Goal: Task Accomplishment & Management: Manage account settings

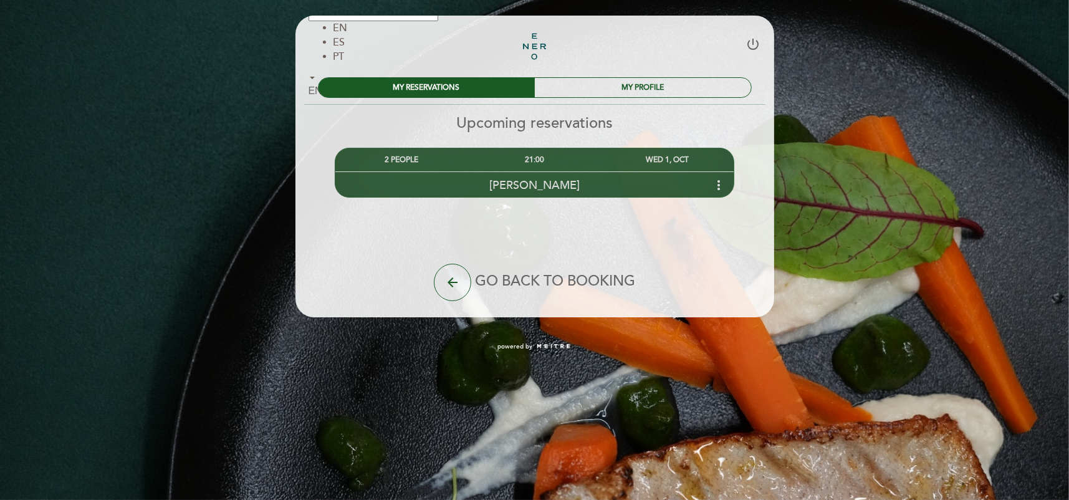
click at [720, 184] on icon "more_vert" at bounding box center [718, 185] width 15 height 15
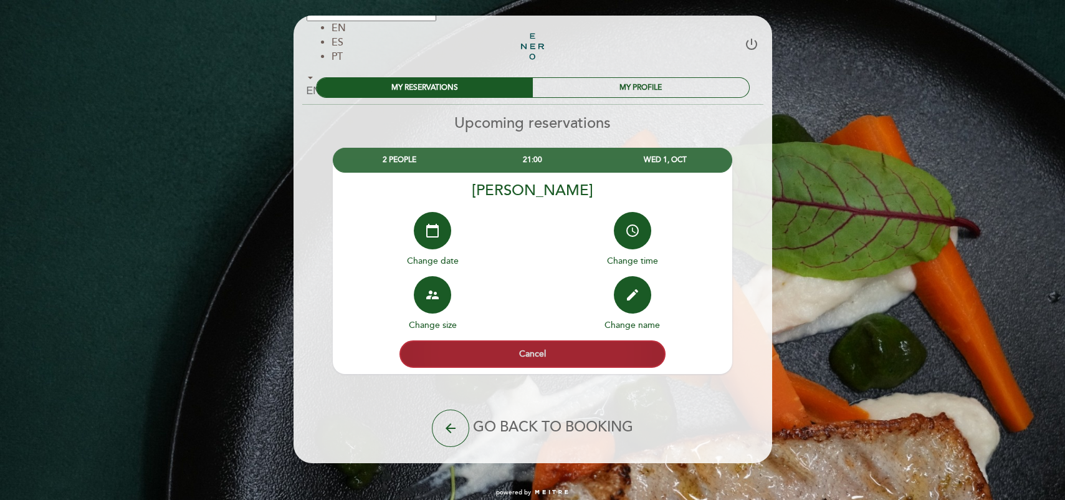
click at [530, 353] on button "Cancel" at bounding box center [533, 353] width 267 height 27
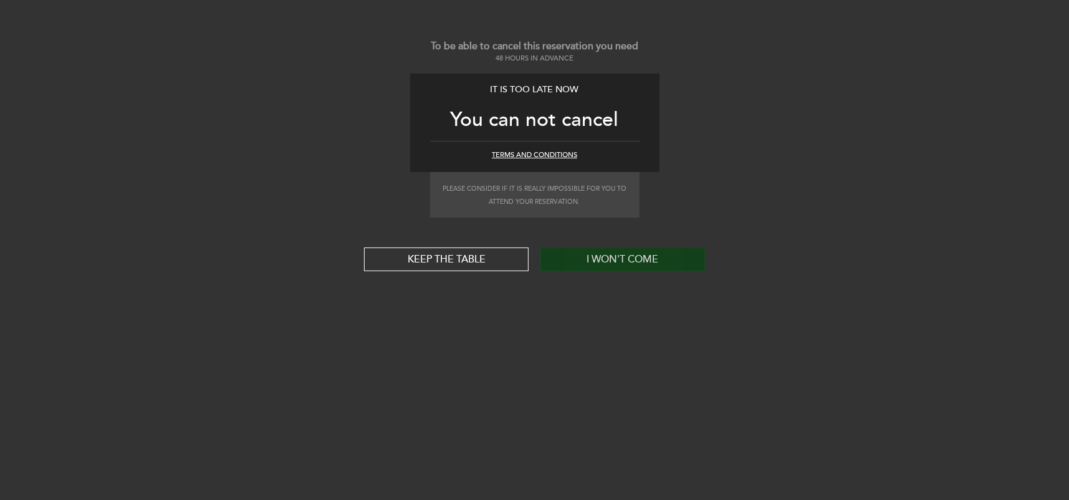
click at [615, 253] on button "I won't come" at bounding box center [622, 259] width 165 height 24
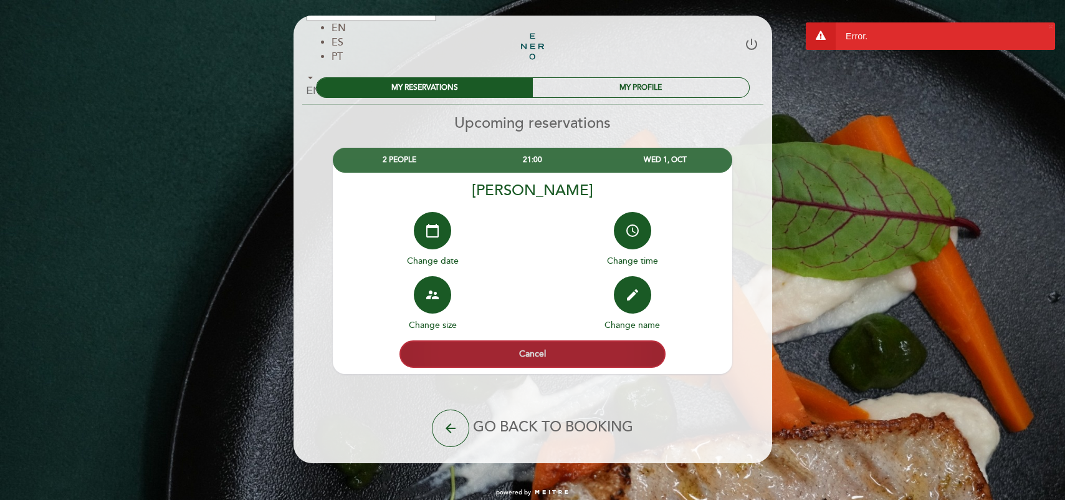
click at [556, 350] on button "Cancel" at bounding box center [533, 353] width 267 height 27
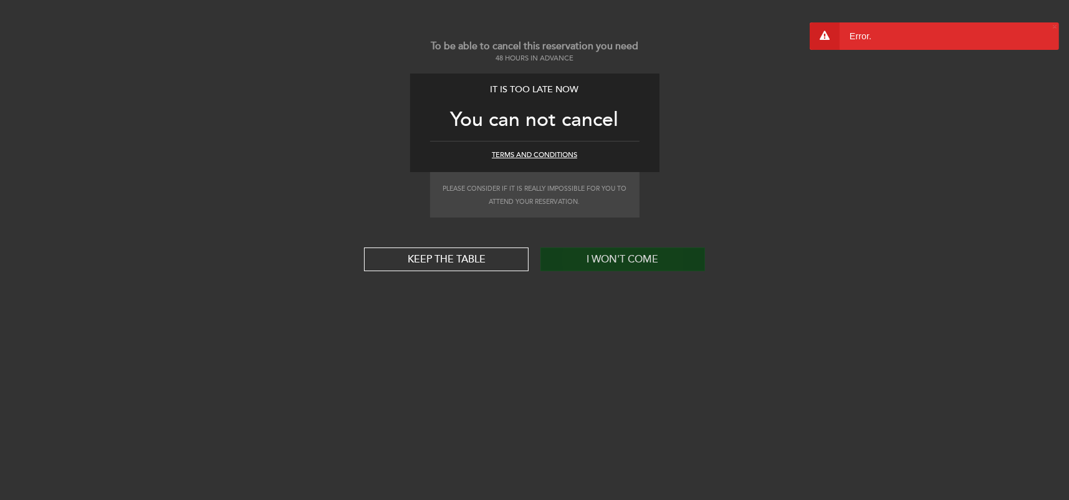
click at [617, 255] on button "I won't come" at bounding box center [622, 259] width 165 height 24
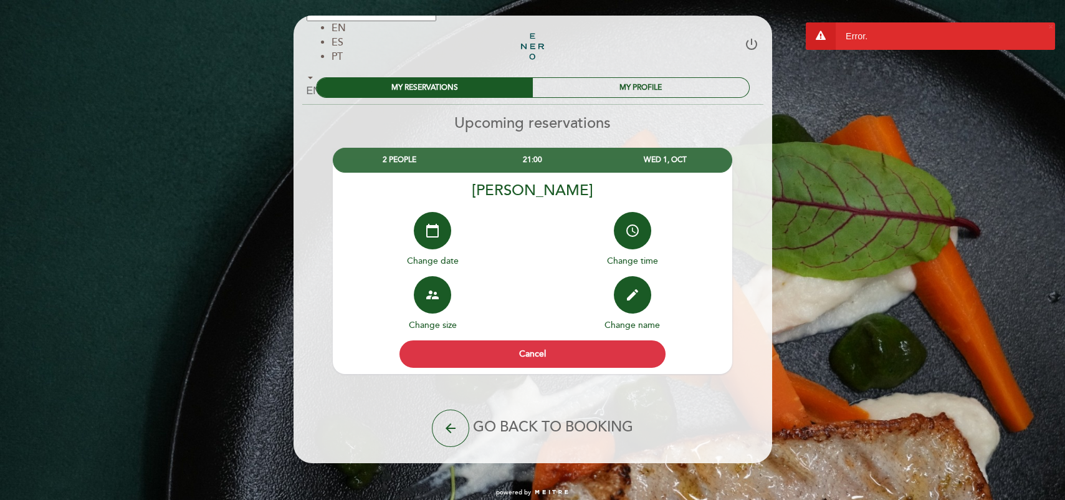
scroll to position [9, 0]
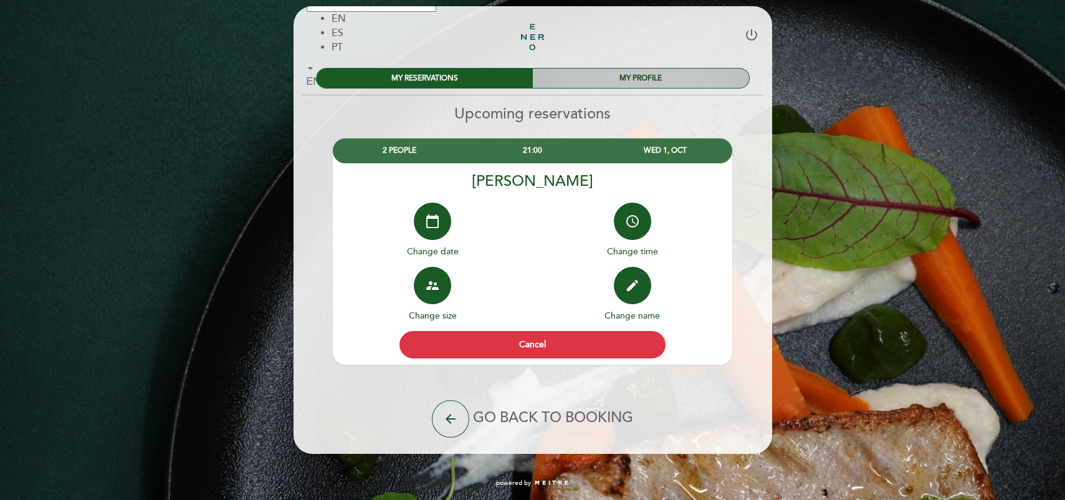
drag, startPoint x: 628, startPoint y: 72, endPoint x: 627, endPoint y: 80, distance: 8.8
click at [628, 73] on div "MY PROFILE" at bounding box center [641, 78] width 216 height 19
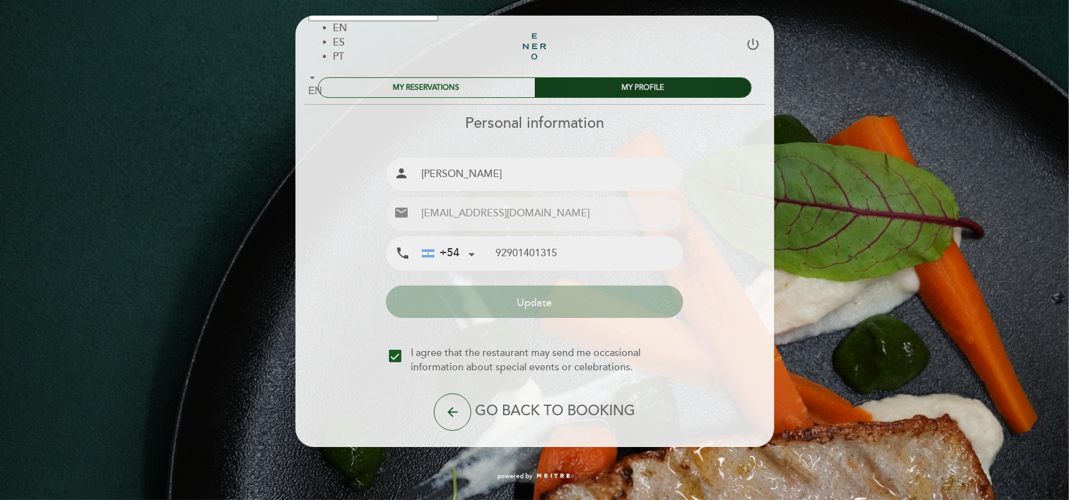
type input "9 2901 40-1315"
click at [450, 413] on icon "arrow_back" at bounding box center [452, 412] width 15 height 15
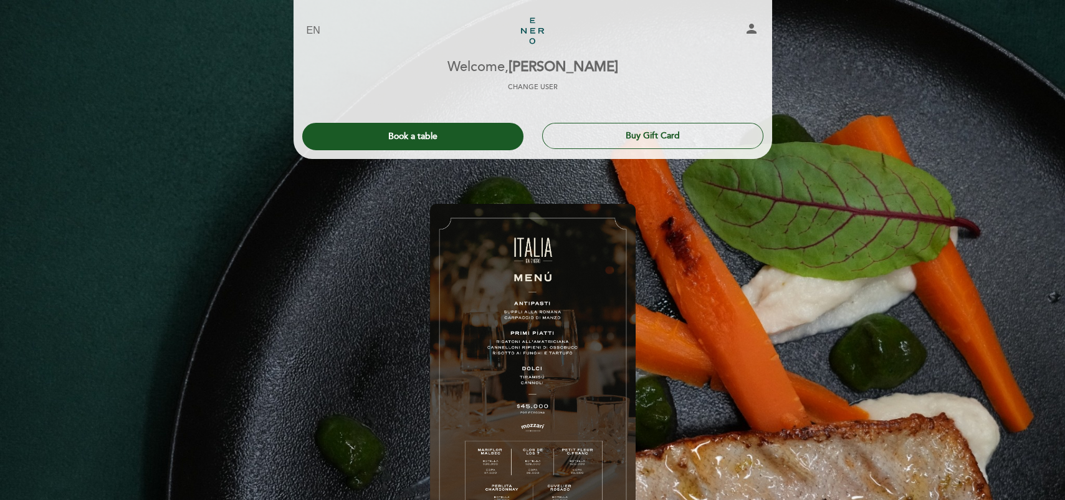
drag, startPoint x: 571, startPoint y: 60, endPoint x: 540, endPoint y: 70, distance: 32.7
click at [570, 60] on span "[PERSON_NAME]" at bounding box center [564, 67] width 110 height 17
click at [537, 72] on span "[PERSON_NAME]" at bounding box center [564, 67] width 110 height 17
click at [537, 31] on link "Enero" at bounding box center [533, 31] width 156 height 34
